Goal: Share content: Share content

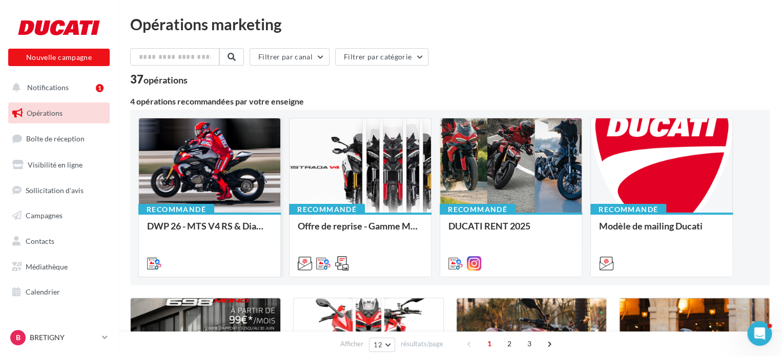
click at [221, 202] on div at bounding box center [209, 165] width 141 height 95
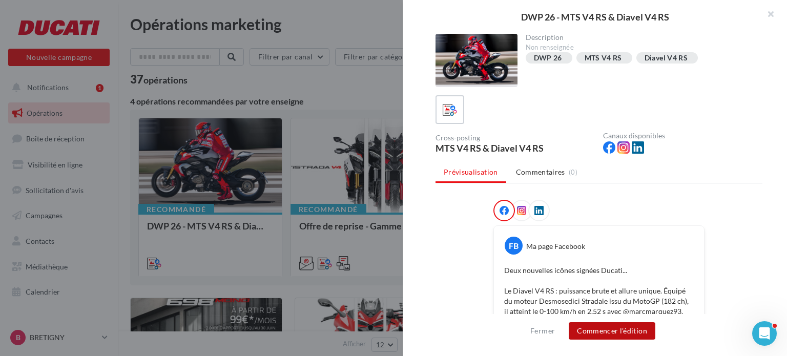
click at [630, 326] on button "Commencer l'édition" at bounding box center [612, 330] width 87 height 17
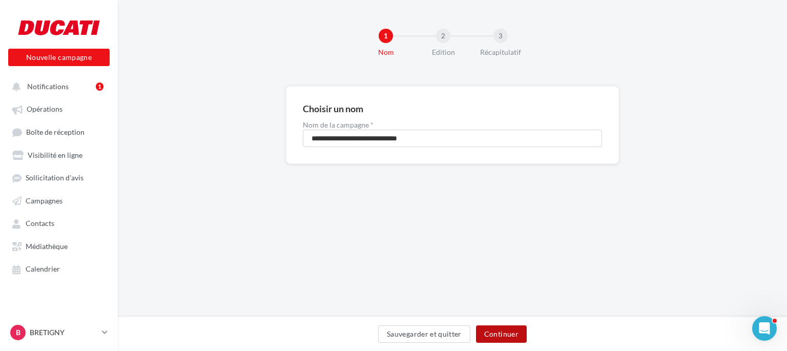
click at [498, 337] on button "Continuer" at bounding box center [501, 333] width 51 height 17
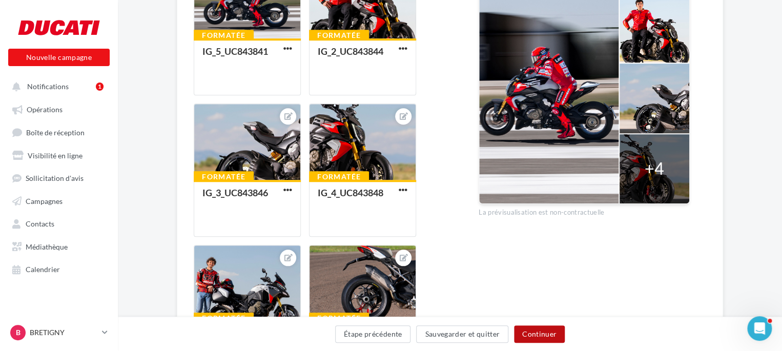
click at [538, 338] on button "Continuer" at bounding box center [539, 333] width 51 height 17
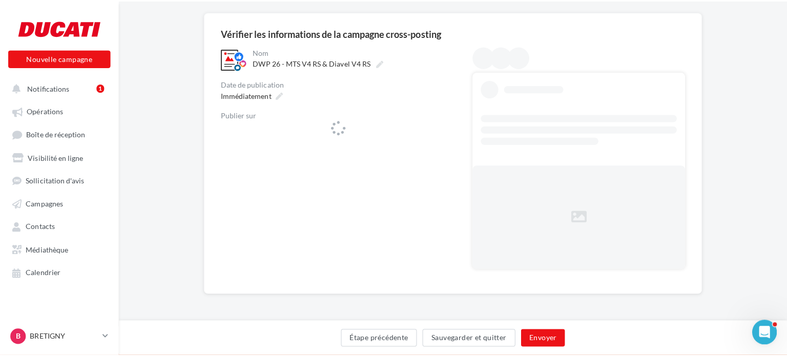
scroll to position [74, 0]
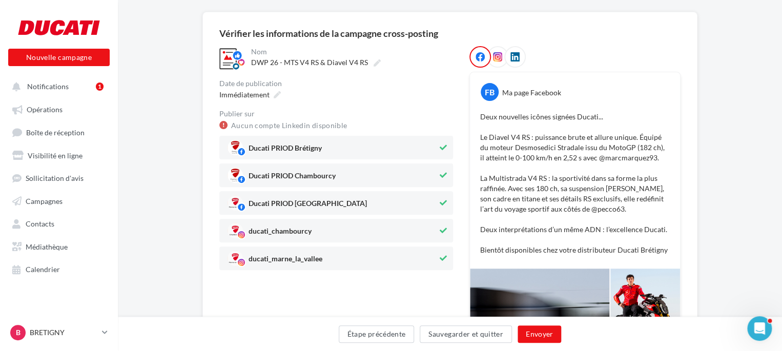
click at [383, 173] on span "Ducati PRIOD Chambourcy" at bounding box center [332, 174] width 210 height 15
click at [404, 195] on span "Ducati PRIOD Marne-la-Vallée" at bounding box center [332, 202] width 210 height 15
click at [430, 233] on span "ducati_chambourcy" at bounding box center [332, 230] width 210 height 15
click at [430, 253] on span "ducati_marne_la_vallee" at bounding box center [332, 257] width 210 height 15
click at [547, 339] on button "Envoyer" at bounding box center [539, 333] width 44 height 17
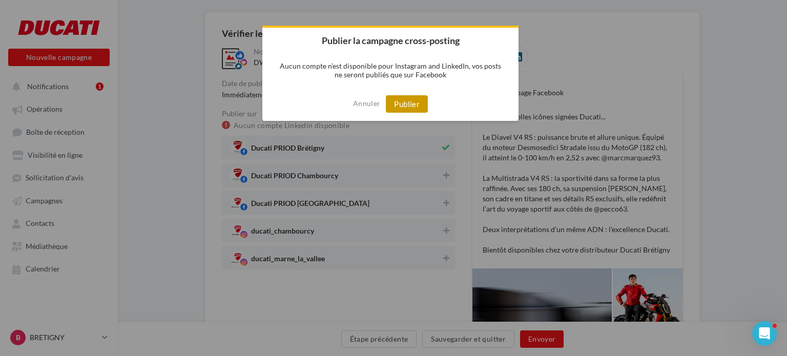
click at [396, 106] on button "Publier" at bounding box center [407, 103] width 42 height 17
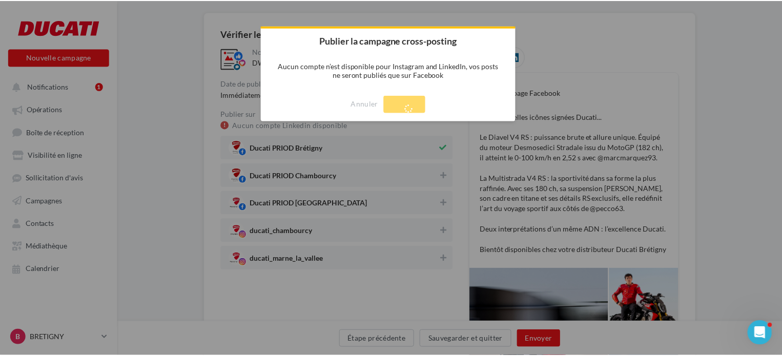
scroll to position [16, 0]
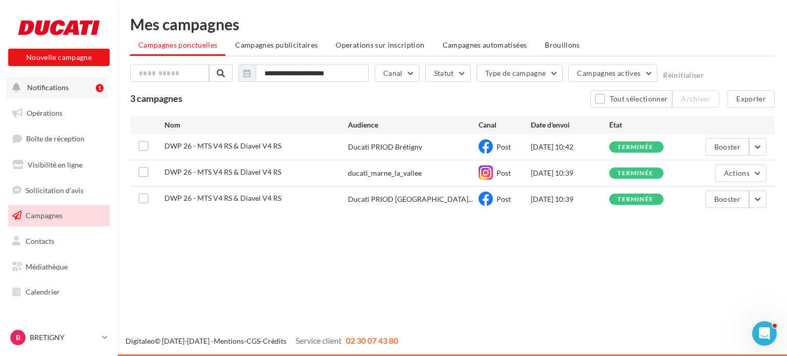
click at [48, 86] on span "Notifications" at bounding box center [47, 87] width 41 height 9
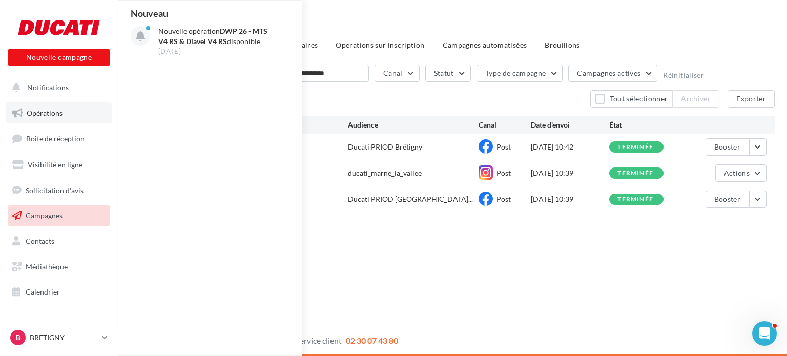
click at [42, 118] on link "Opérations" at bounding box center [59, 113] width 106 height 22
